Goal: Transaction & Acquisition: Purchase product/service

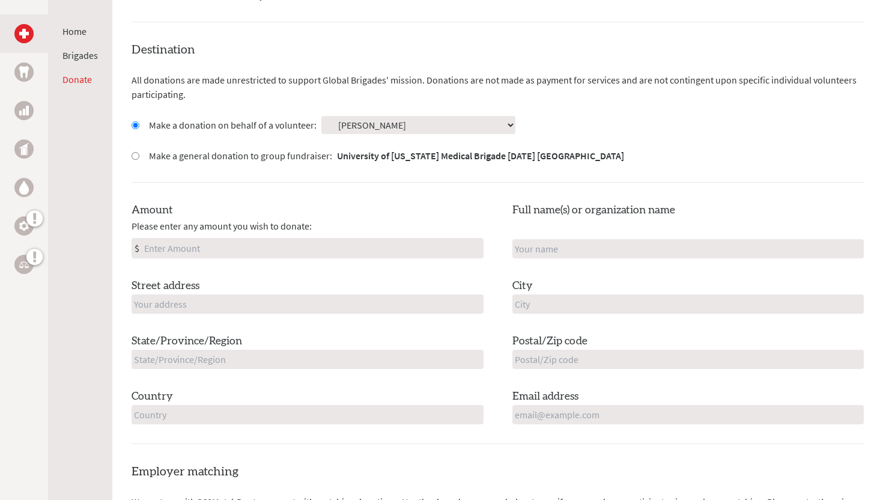
scroll to position [331, 0]
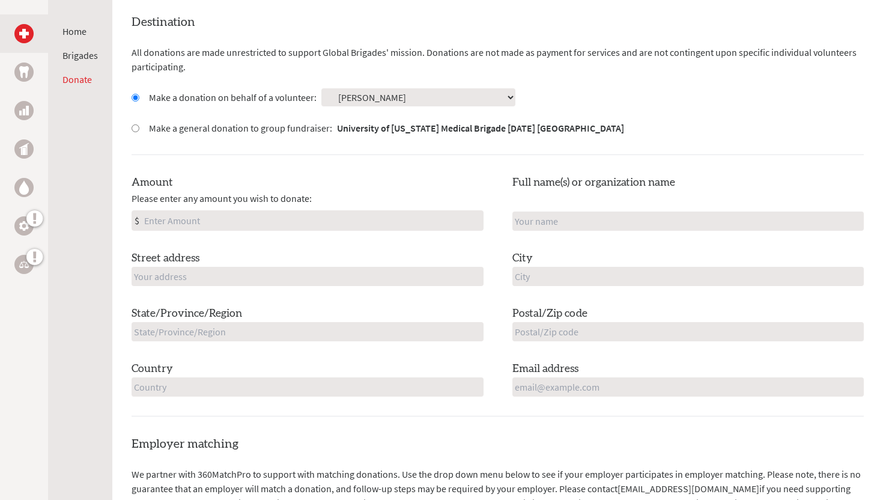
click at [293, 222] on input "Amount" at bounding box center [312, 220] width 341 height 19
type input "75"
click at [674, 220] on input "text" at bounding box center [688, 220] width 352 height 19
click at [678, 206] on div "Full name(s) or organization name" at bounding box center [688, 202] width 352 height 56
click at [300, 273] on input "text" at bounding box center [308, 276] width 352 height 19
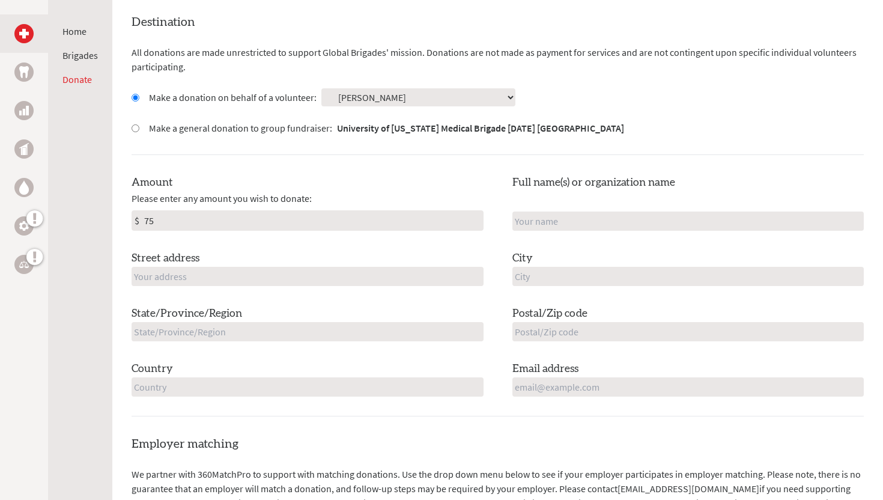
click at [319, 249] on div "Amount Please enter any amount you wish to donate: $ 75 Full name(s) or organiz…" at bounding box center [498, 285] width 732 height 222
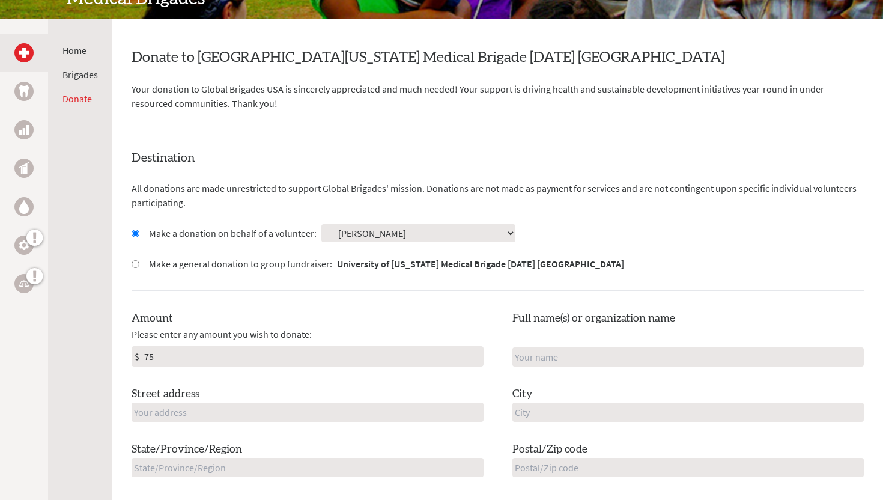
scroll to position [187, 0]
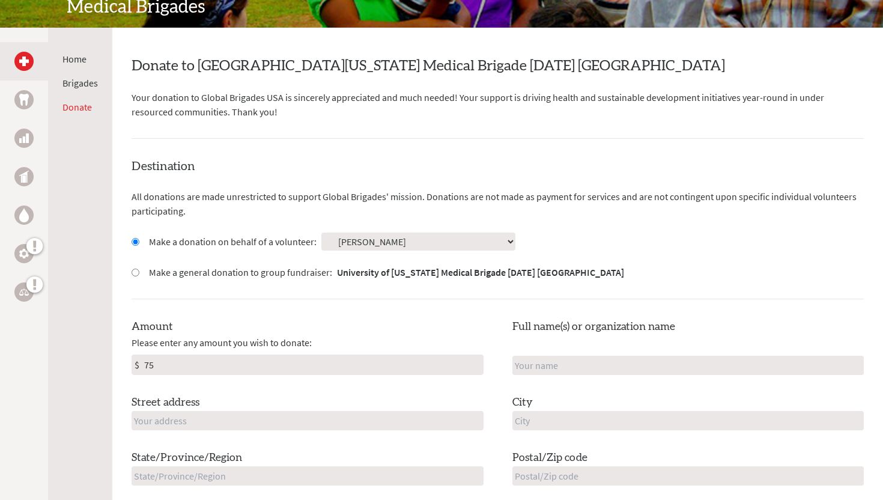
click at [375, 243] on select "Select a volunteer... Abby Lowthers Alayna Willette Alison Stiles Anabelle Watt…" at bounding box center [418, 241] width 194 height 18
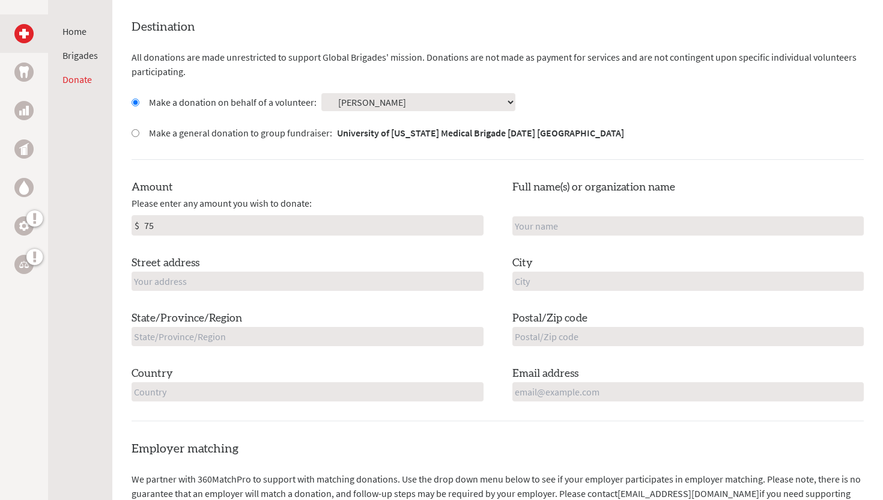
scroll to position [329, 0]
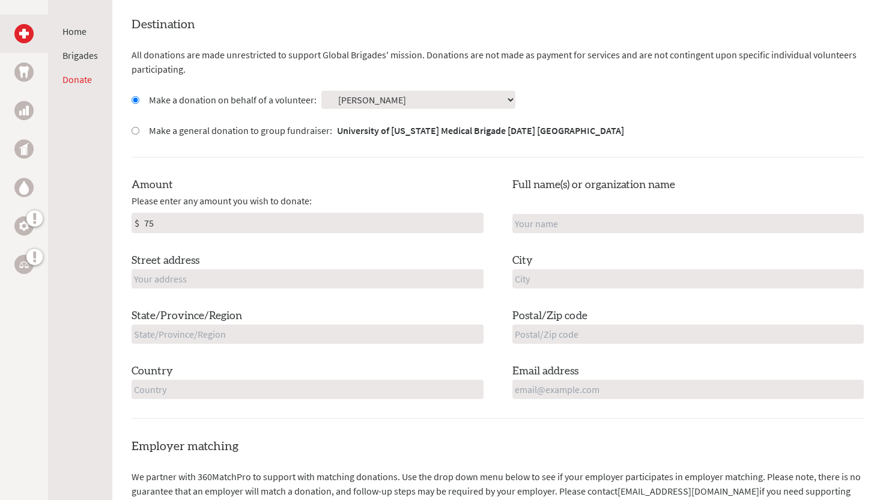
click at [400, 284] on input "text" at bounding box center [308, 278] width 352 height 19
type input "33 Crest Avenue"
type input "[PERSON_NAME]"
type input "Lunenburg"
type input "MA"
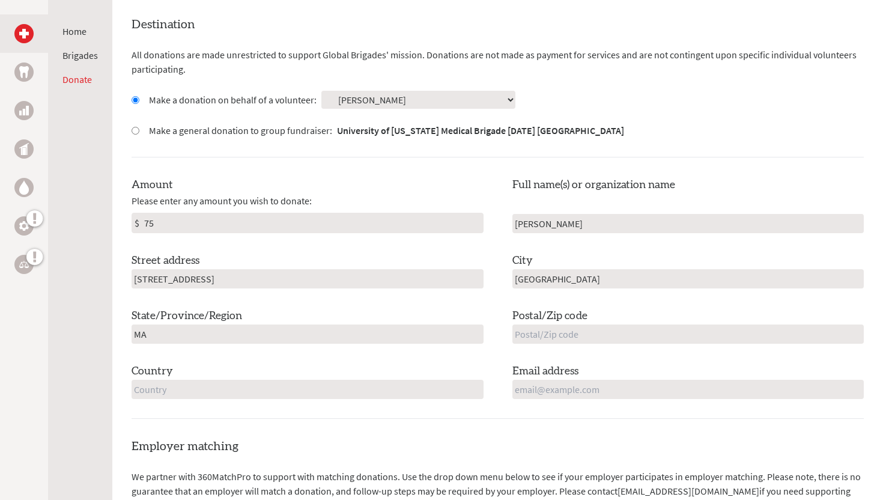
type input "01462-2204"
type input "United States"
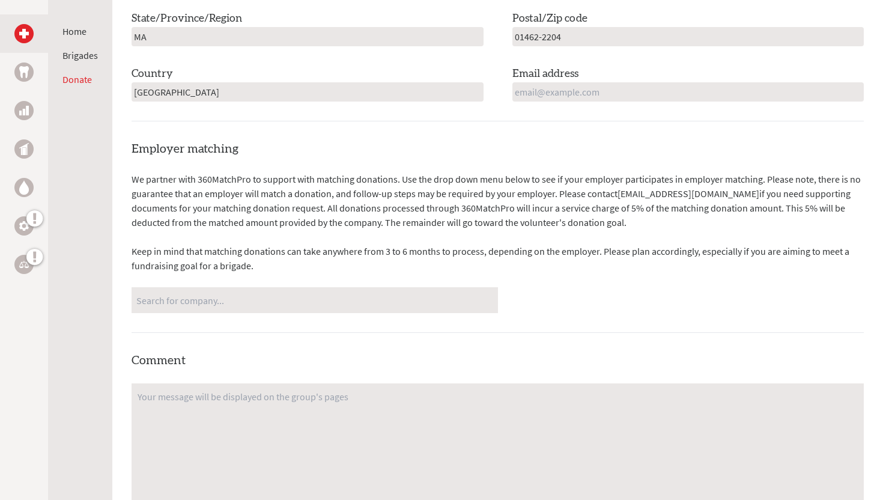
scroll to position [663, 0]
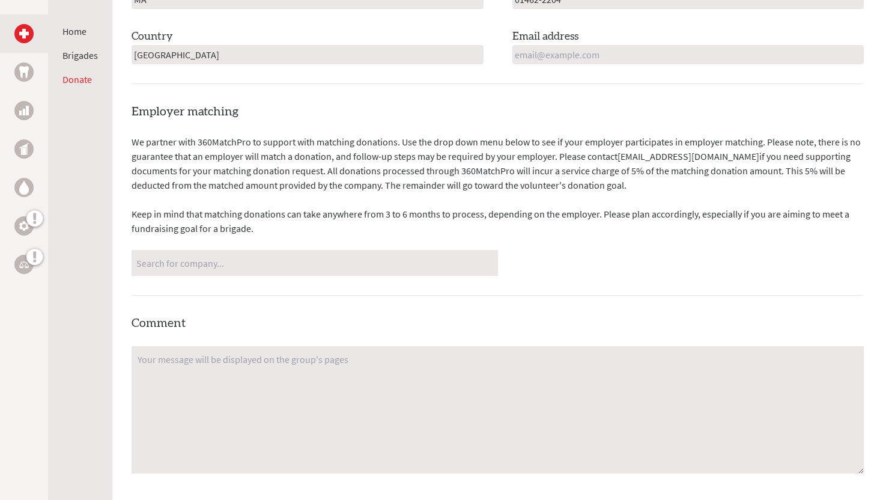
click at [368, 265] on input "Search for company..." at bounding box center [314, 262] width 357 height 21
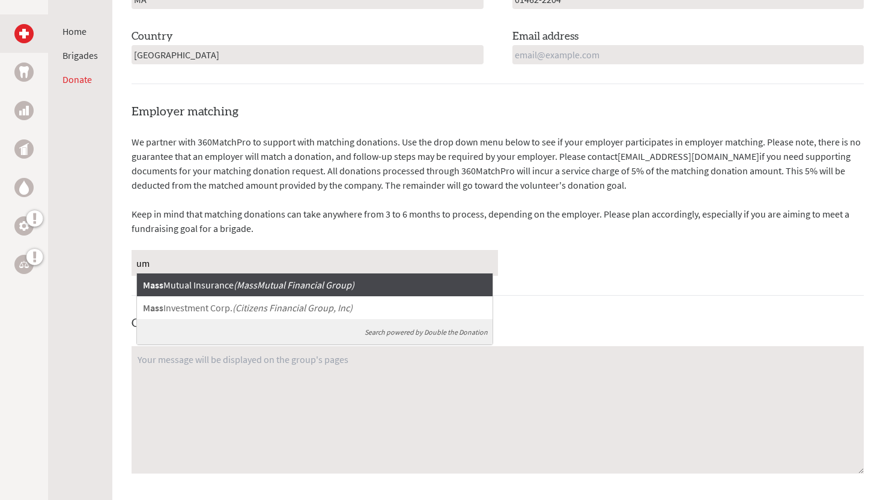
type input "u"
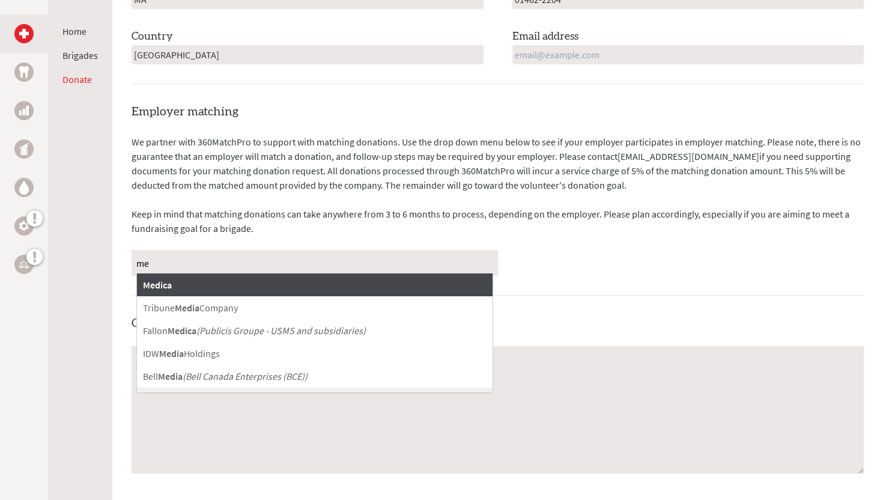
type input "m"
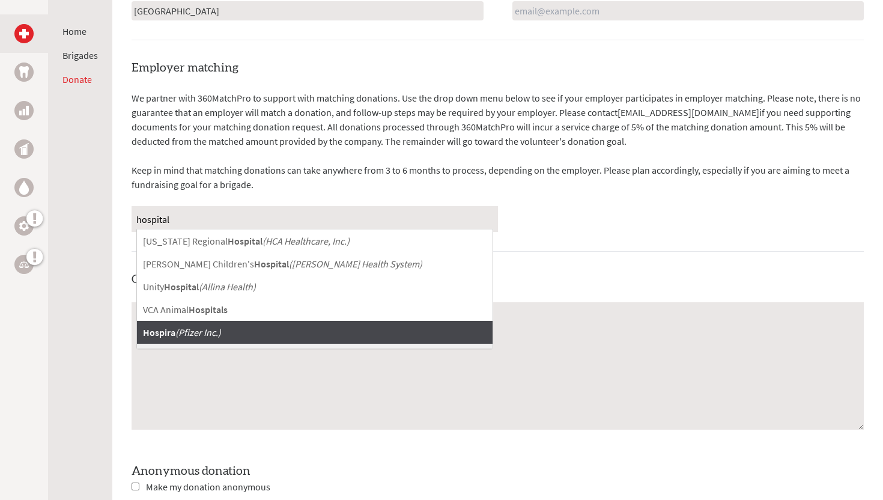
scroll to position [708, 0]
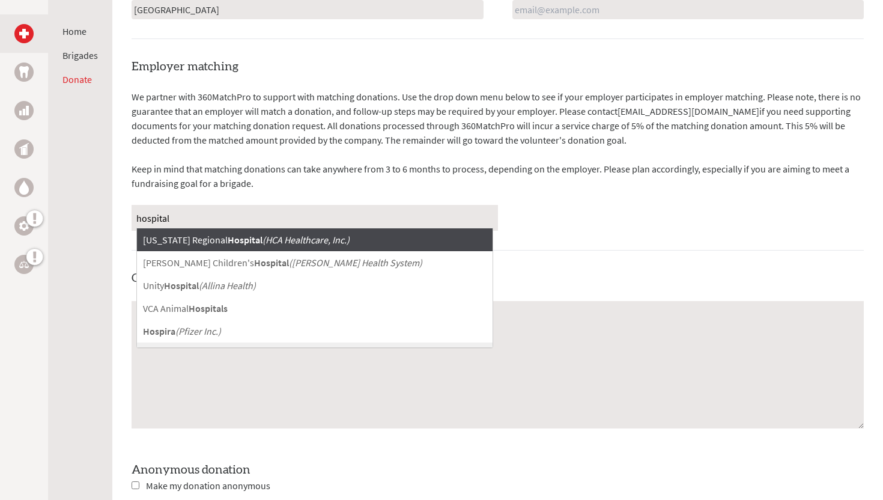
type input "hospital"
click at [526, 169] on p "Keep in mind that matching donations can take anywhere from 3 to 6 months to pr…" at bounding box center [498, 176] width 732 height 29
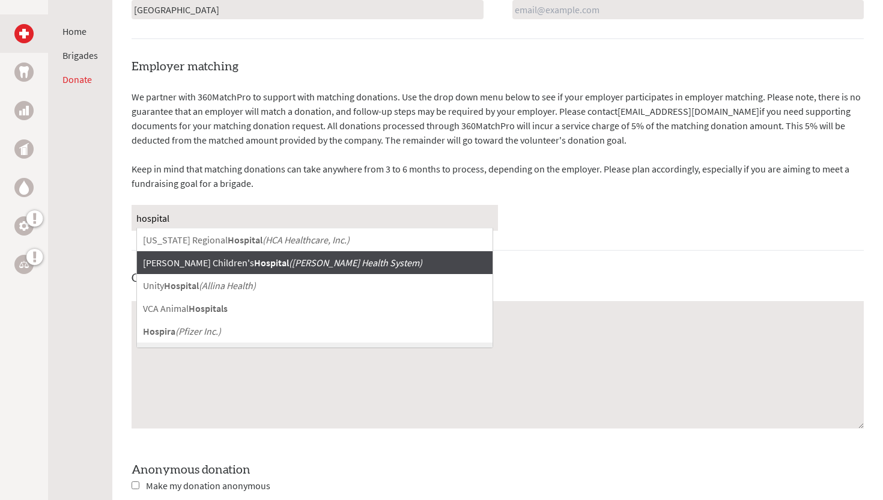
click at [253, 162] on p "Keep in mind that matching donations can take anywhere from 3 to 6 months to pr…" at bounding box center [498, 176] width 732 height 29
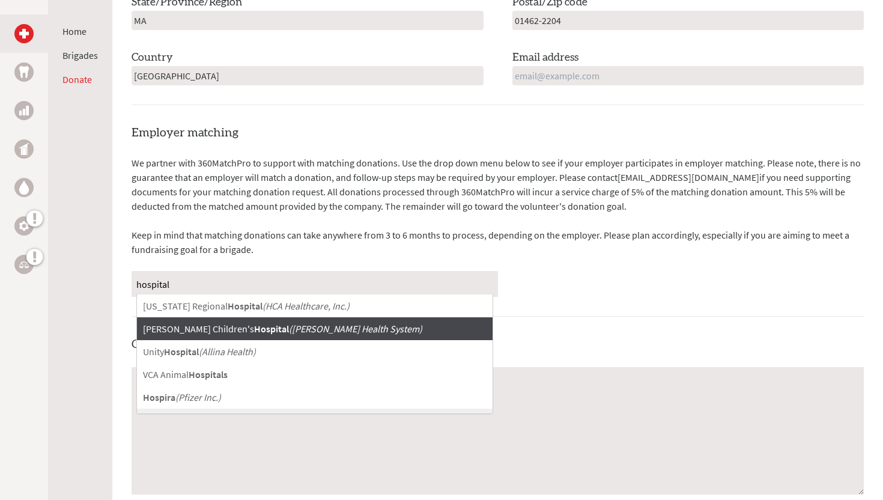
scroll to position [638, 0]
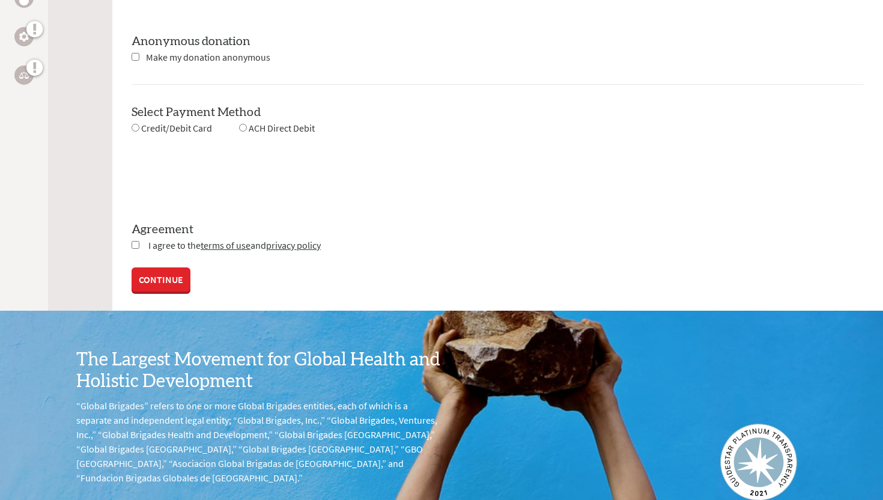
scroll to position [57, 0]
